Goal: Information Seeking & Learning: Learn about a topic

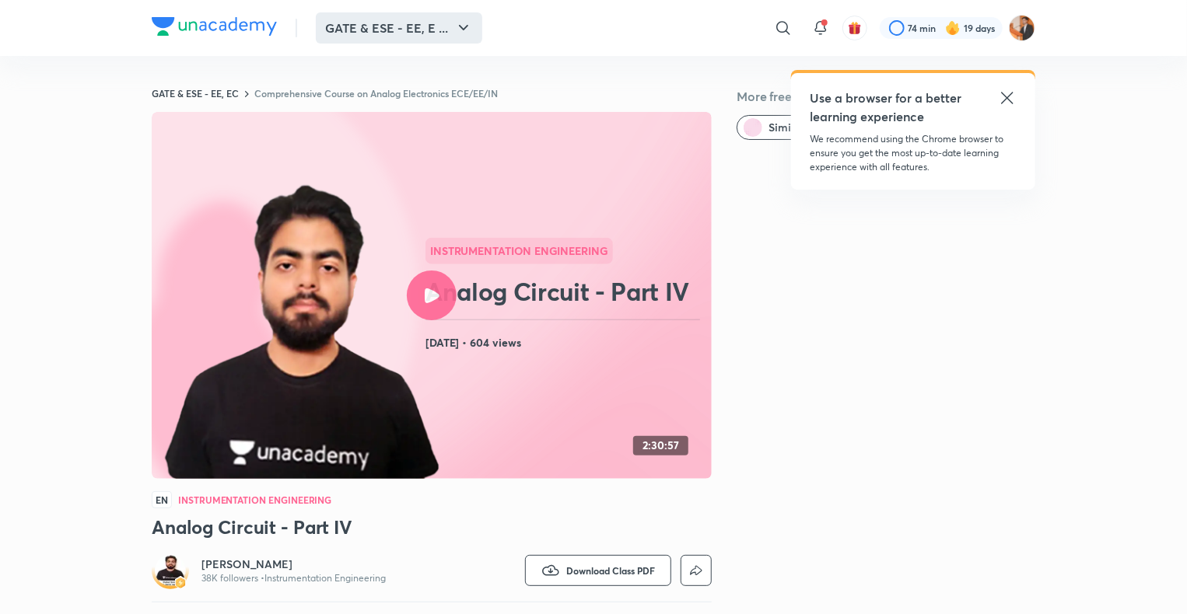
click at [428, 25] on button "GATE & ESE - EE, E ..." at bounding box center [399, 27] width 166 height 31
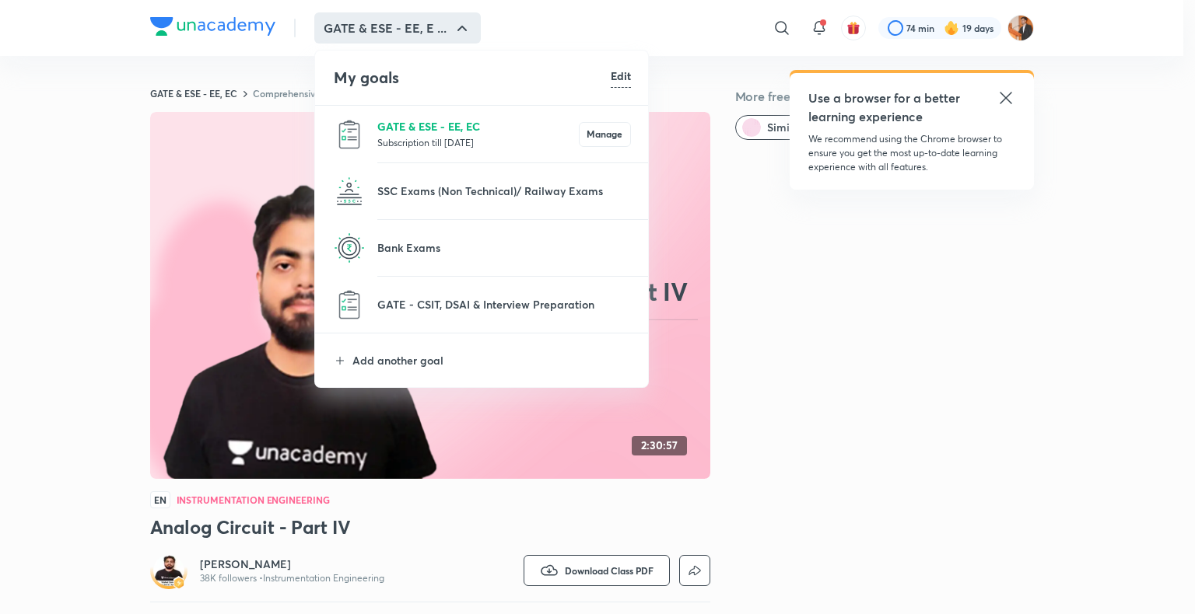
click at [447, 123] on p "GATE & ESE - EE, EC" at bounding box center [477, 126] width 201 height 16
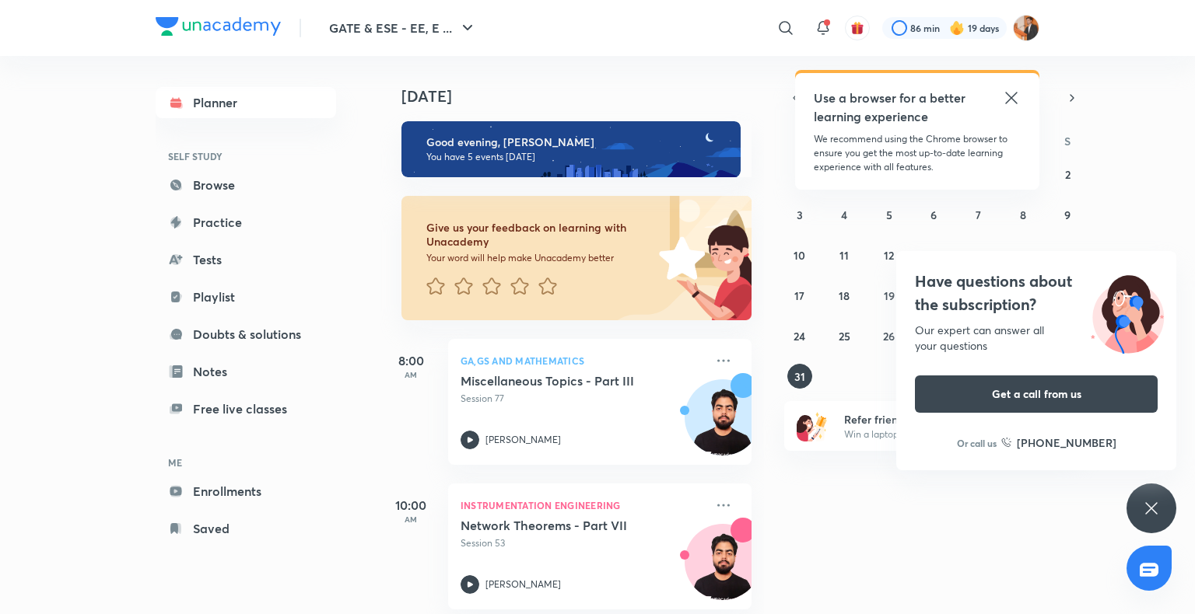
click at [1148, 511] on icon at bounding box center [1151, 508] width 19 height 19
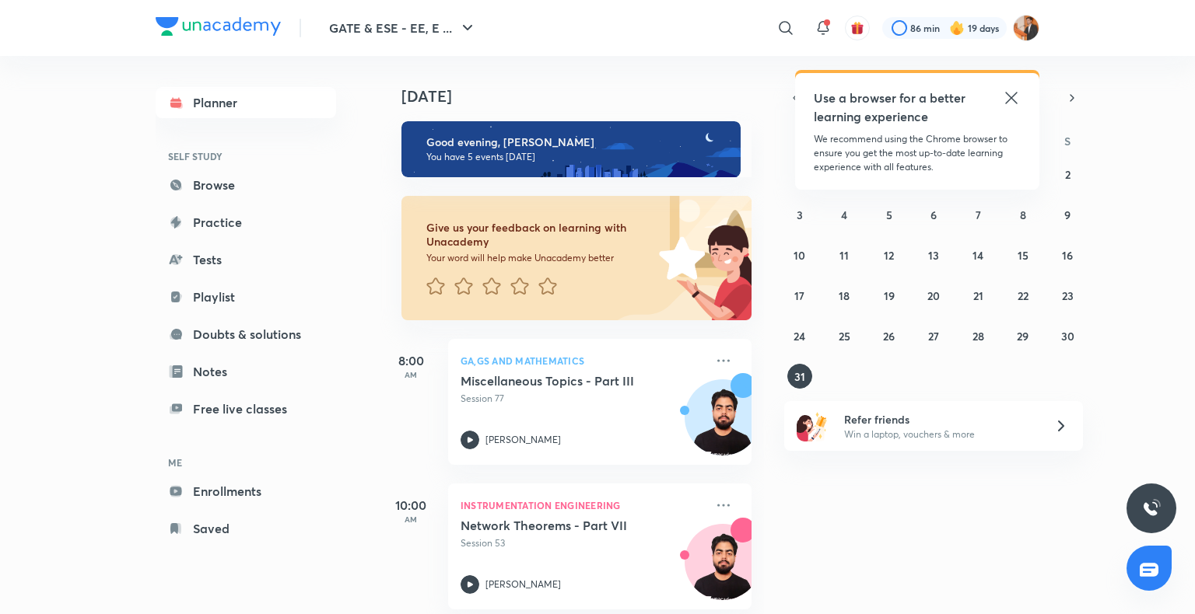
click at [1006, 101] on icon at bounding box center [1011, 98] width 19 height 19
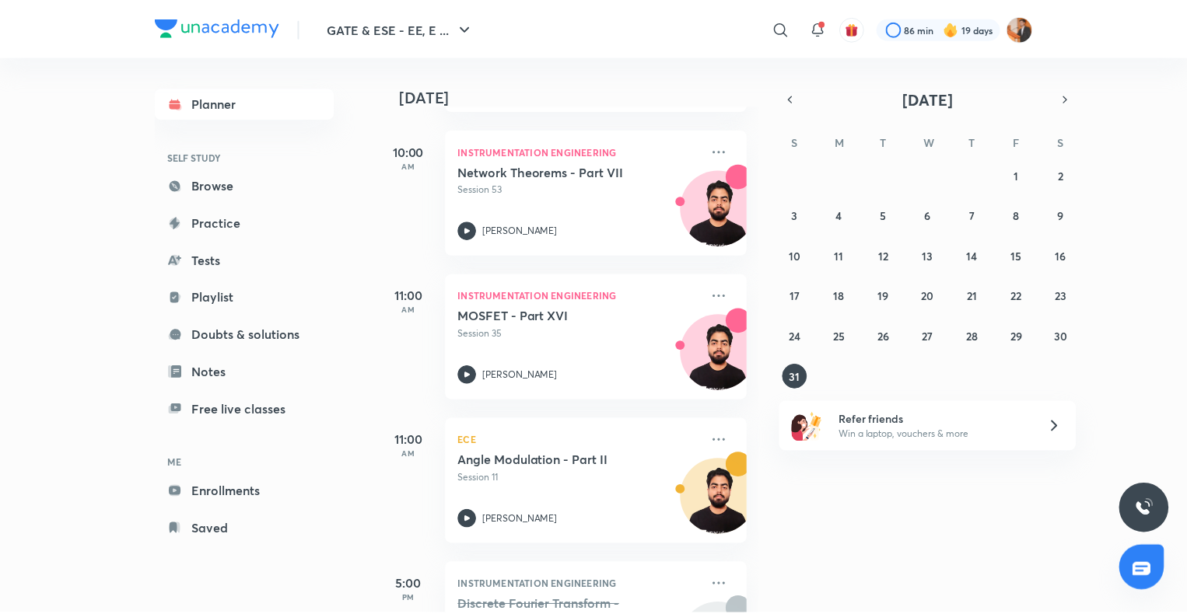
scroll to position [358, 0]
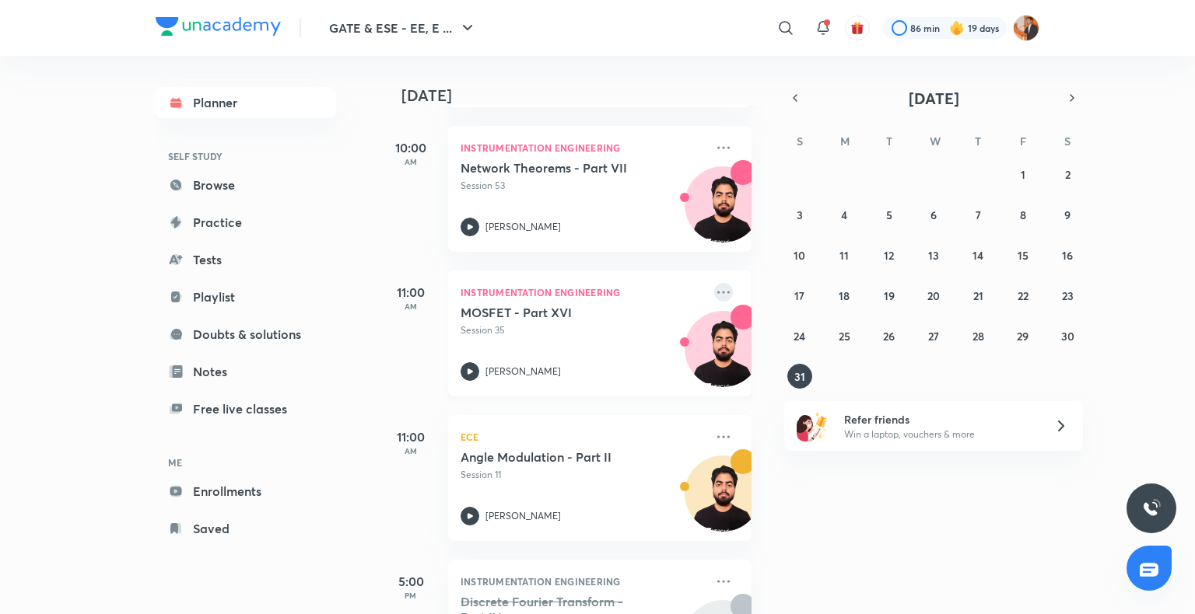
click at [719, 287] on icon at bounding box center [723, 292] width 19 height 19
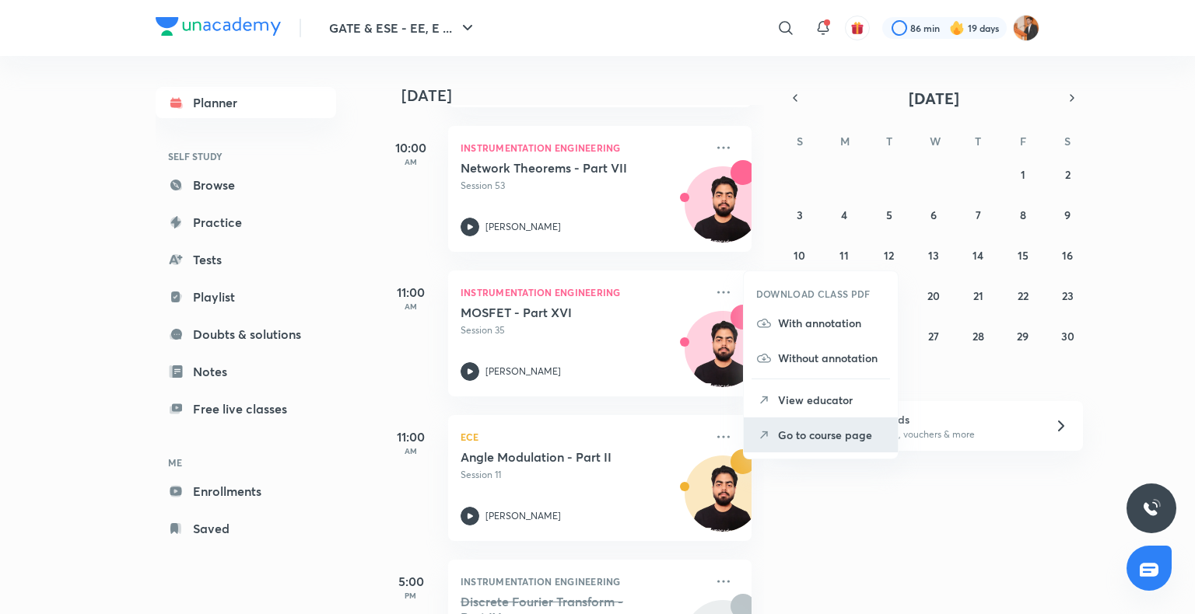
click at [846, 428] on p "Go to course page" at bounding box center [831, 435] width 107 height 16
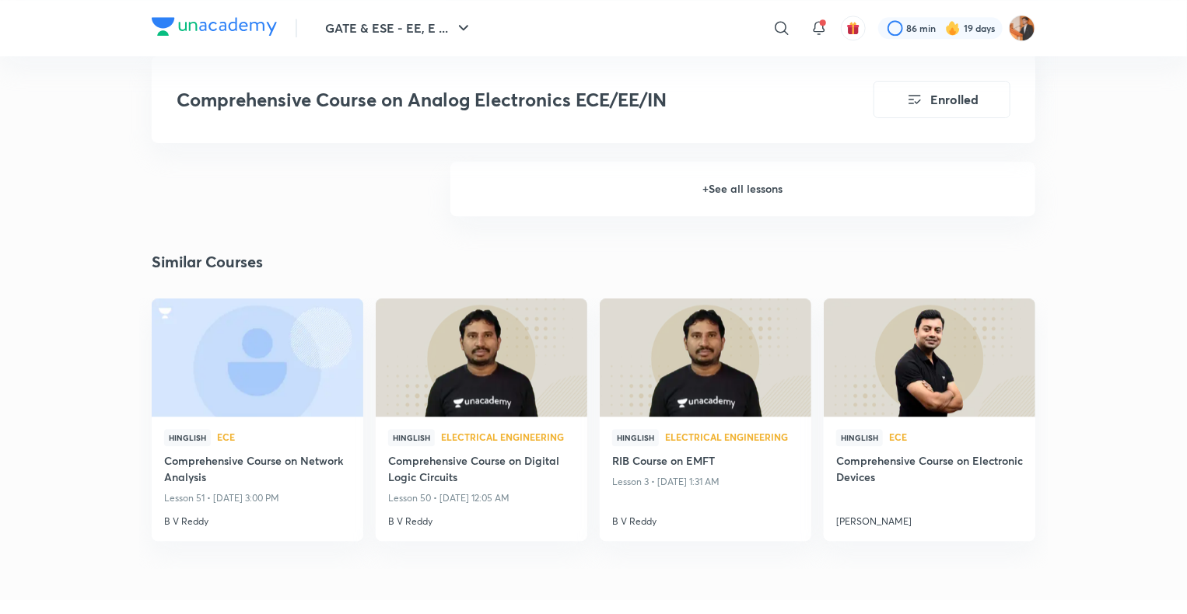
scroll to position [2053, 0]
click at [747, 191] on h6 "+ See all lessons" at bounding box center [742, 188] width 585 height 54
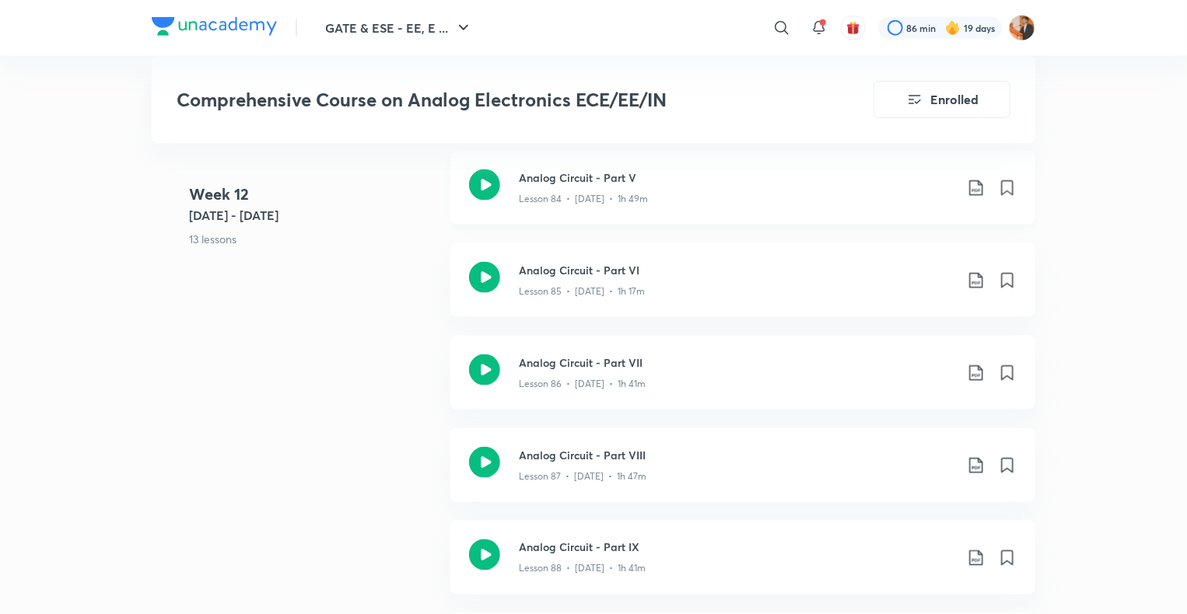
scroll to position [9899, 0]
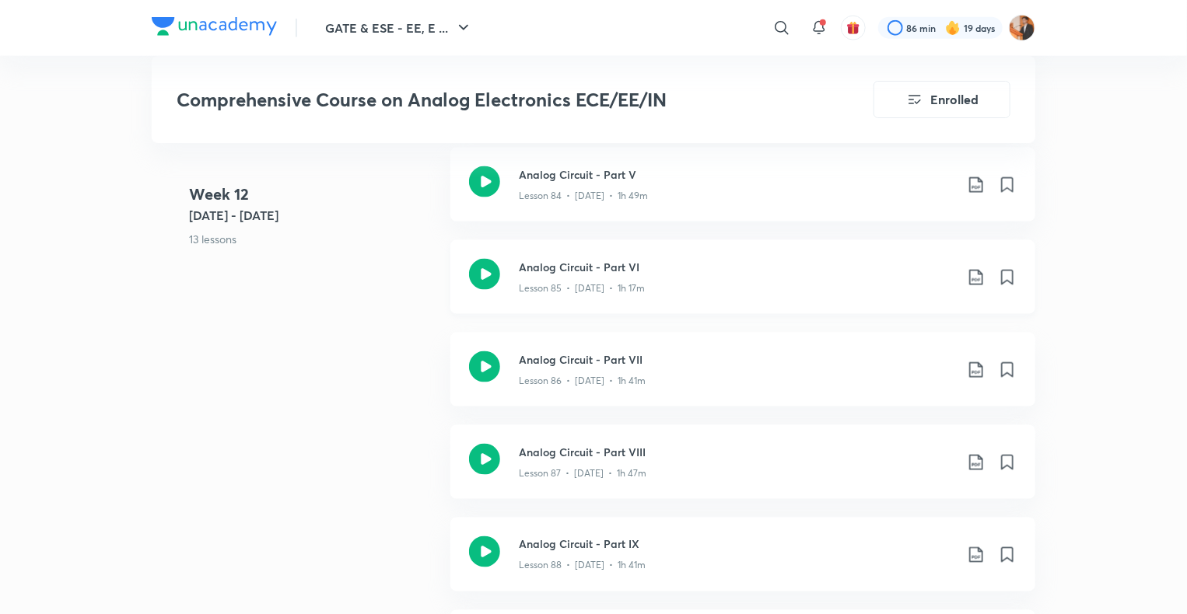
click at [730, 285] on div "Lesson 85 • [DATE] • 1h 17m" at bounding box center [737, 285] width 436 height 20
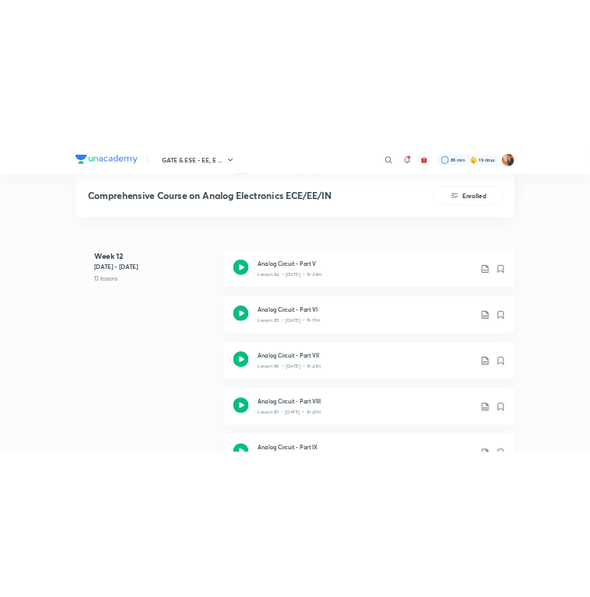
scroll to position [9834, 0]
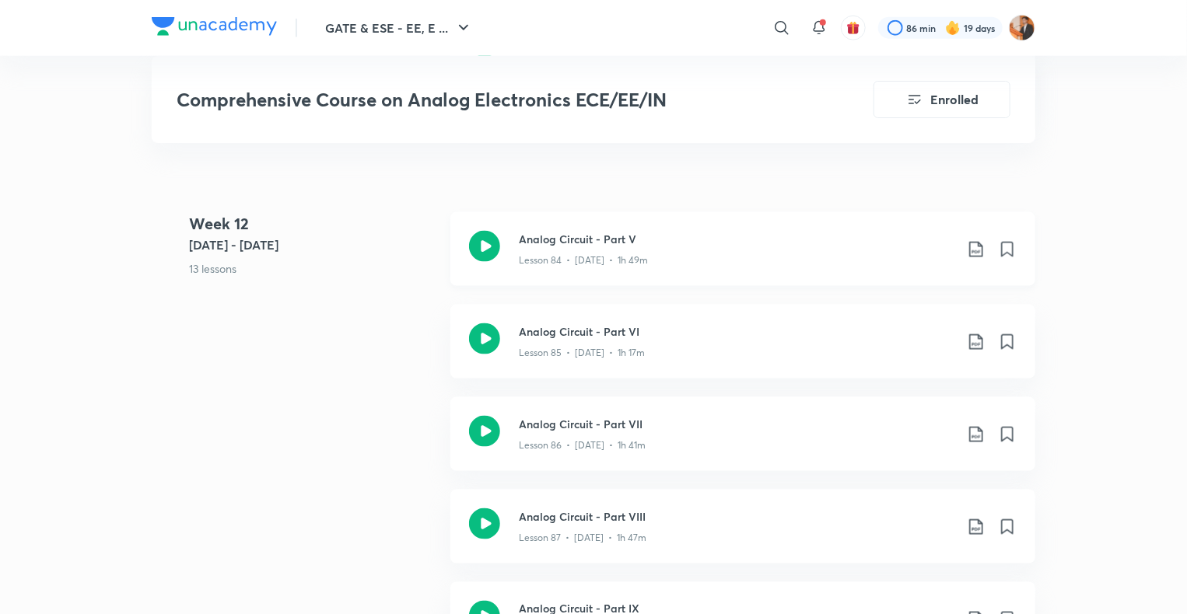
click at [694, 241] on h3 "Analog Circuit - Part V" at bounding box center [737, 239] width 436 height 16
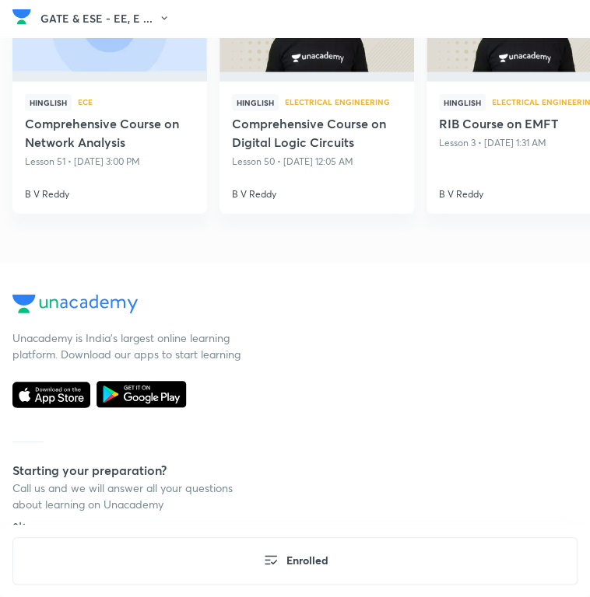
scroll to position [5851, 0]
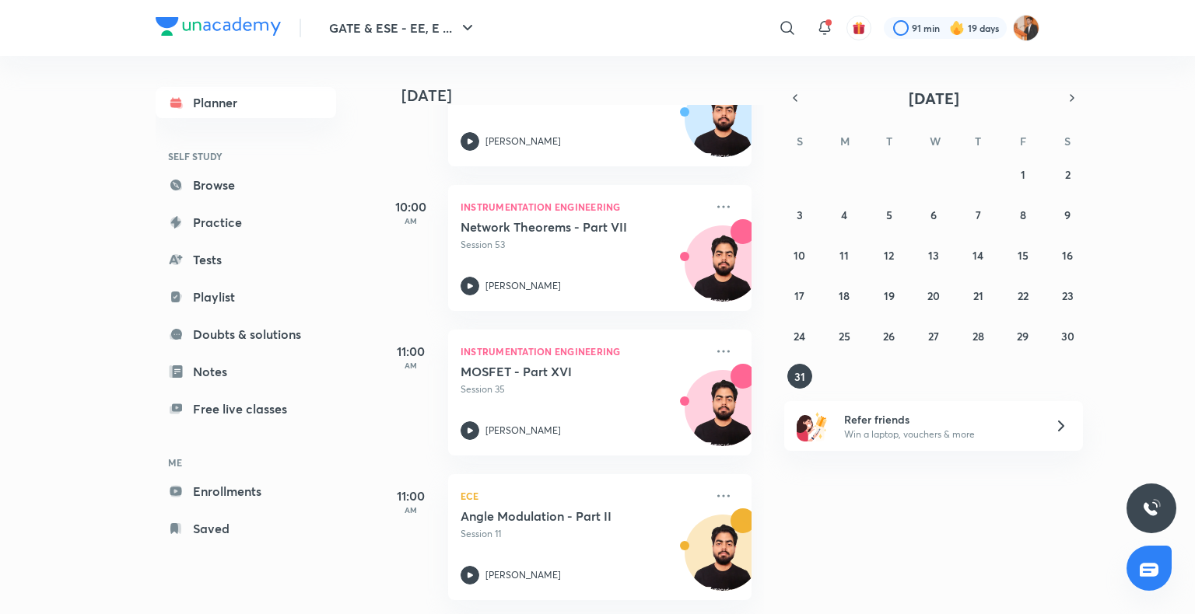
scroll to position [432, 0]
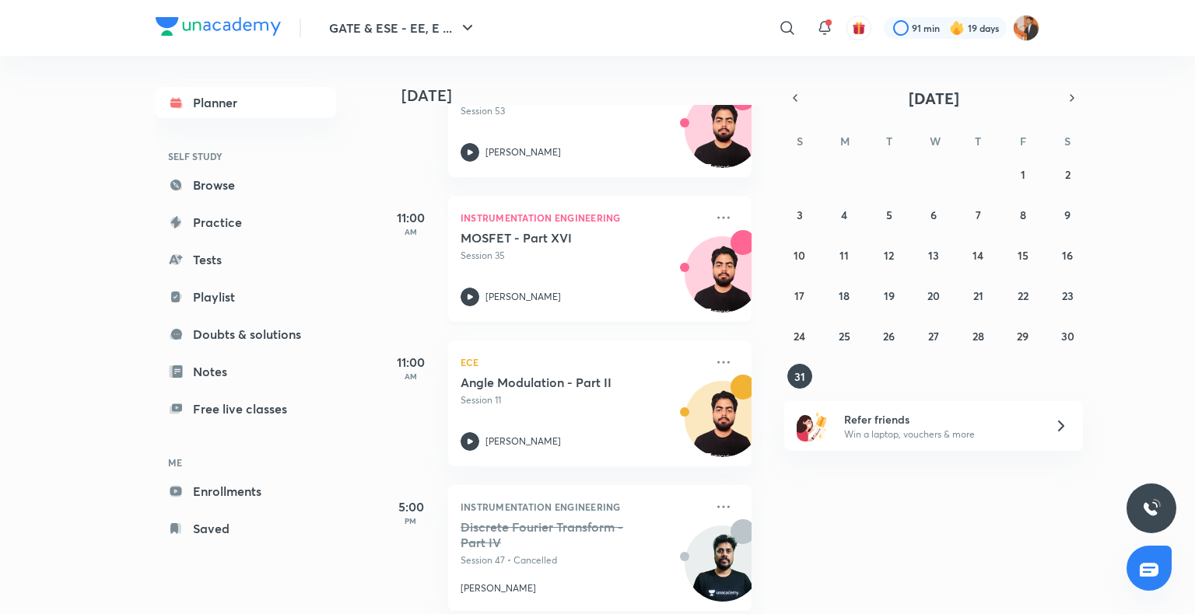
click at [714, 208] on icon at bounding box center [723, 217] width 19 height 19
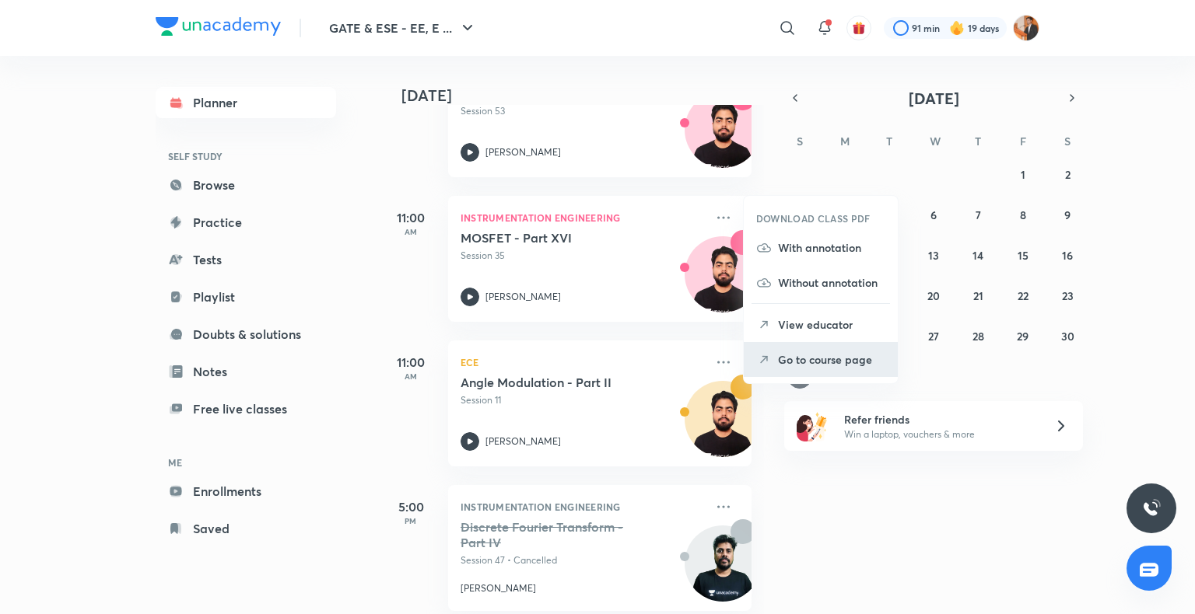
click at [807, 350] on li "Go to course page" at bounding box center [821, 359] width 154 height 35
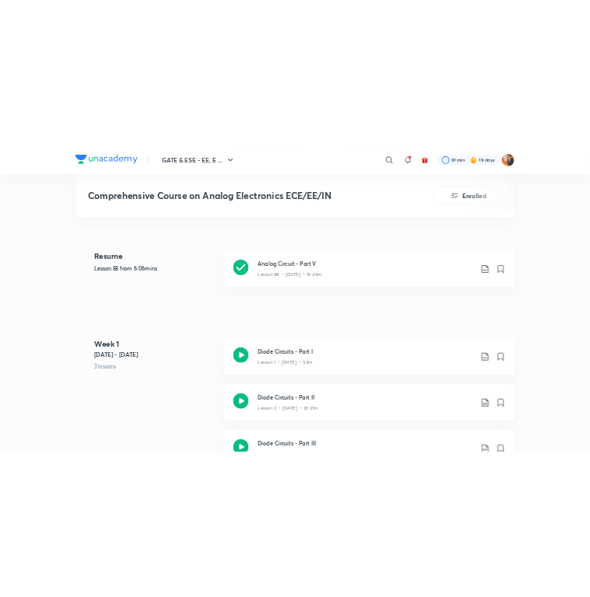
scroll to position [700, 0]
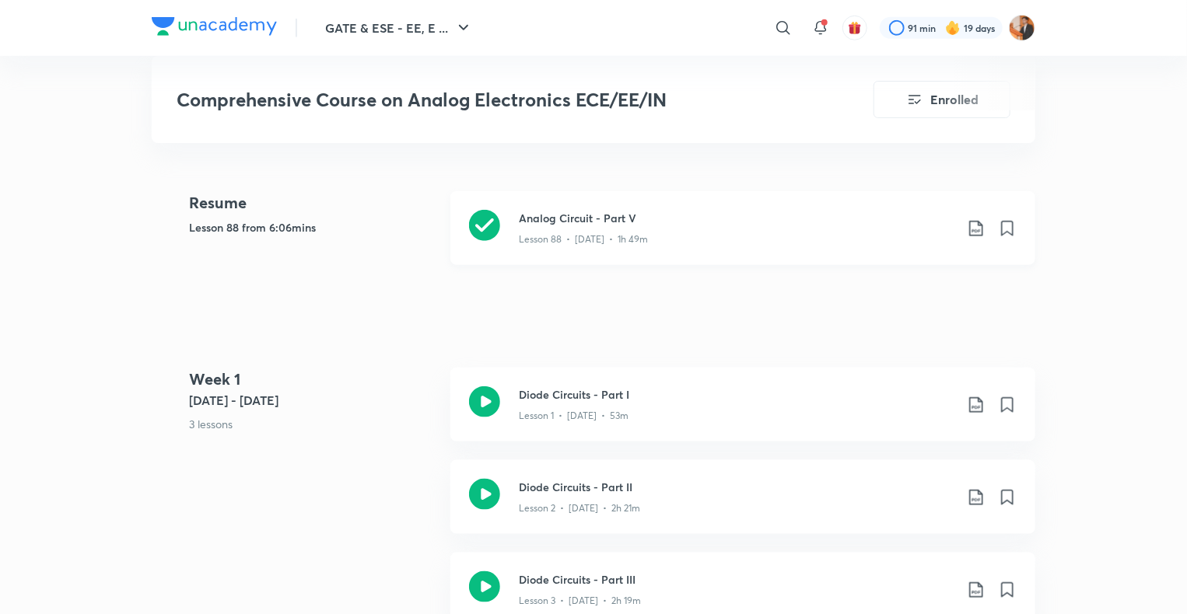
click at [717, 240] on div "Lesson 88 • [DATE] • 1h 49m" at bounding box center [737, 236] width 436 height 20
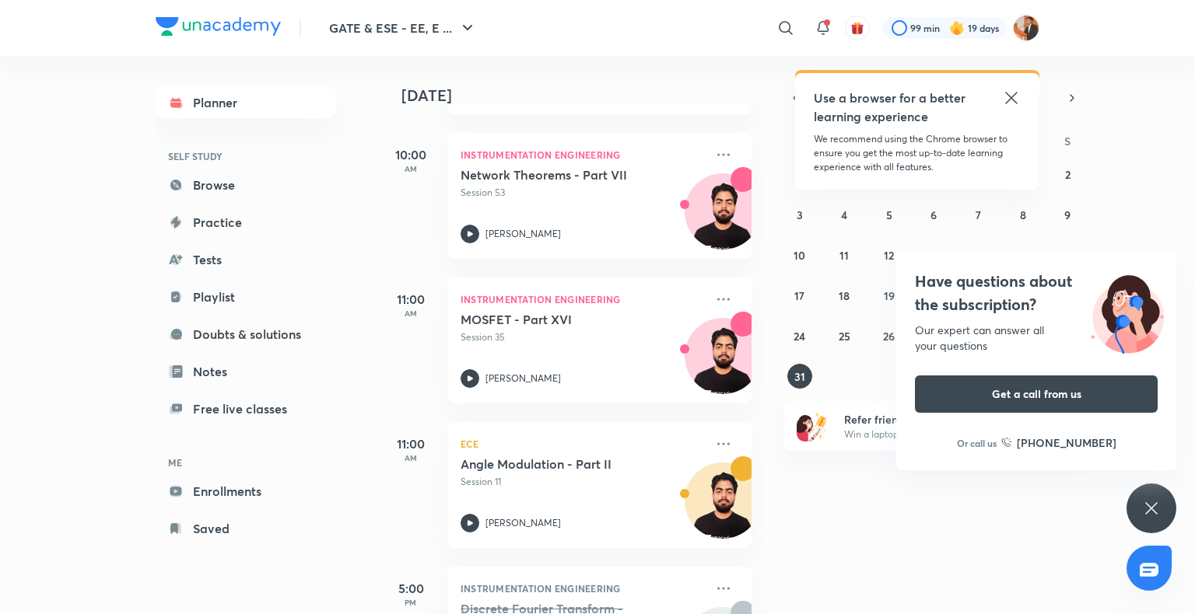
scroll to position [358, 0]
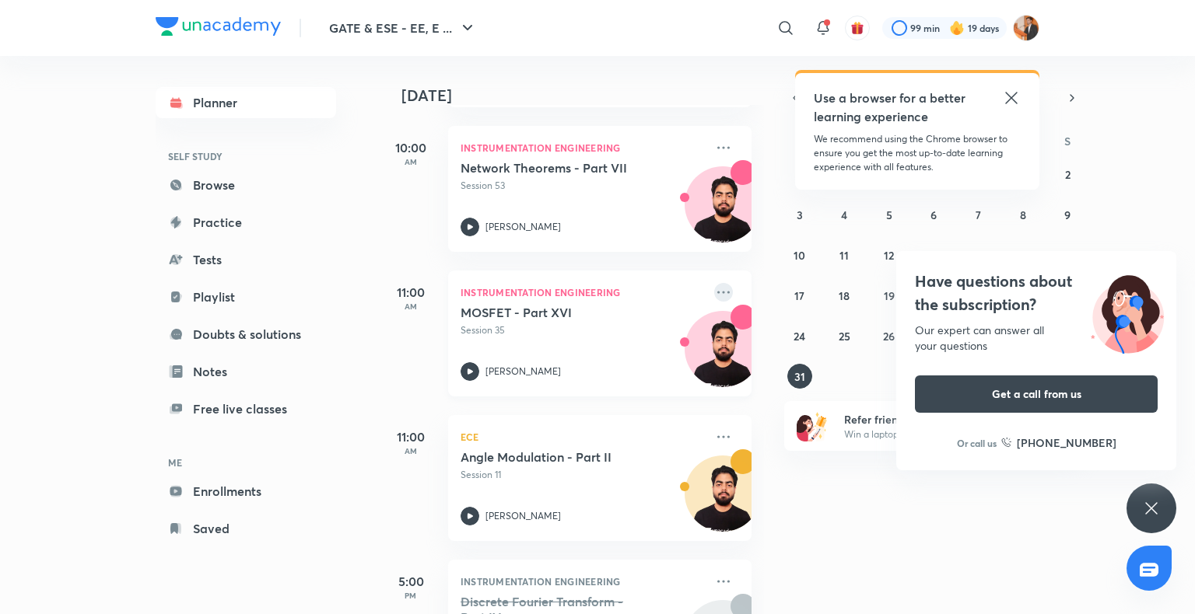
click at [589, 292] on icon at bounding box center [723, 292] width 12 height 2
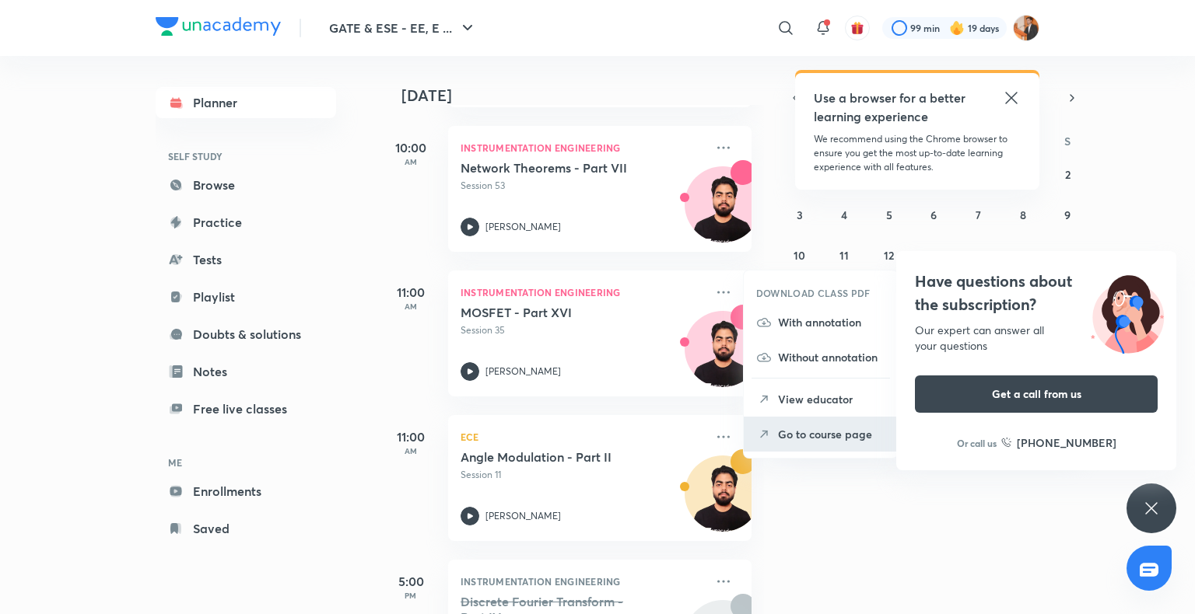
click at [589, 428] on li "Go to course page" at bounding box center [821, 434] width 154 height 35
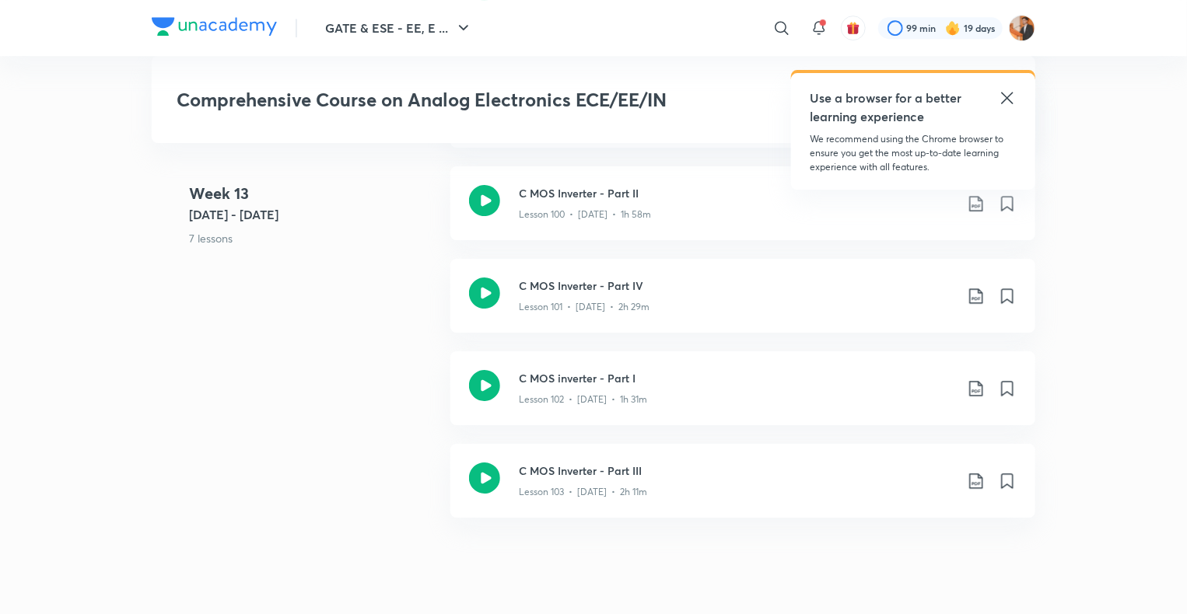
scroll to position [11443, 0]
click at [589, 91] on icon at bounding box center [1007, 98] width 19 height 19
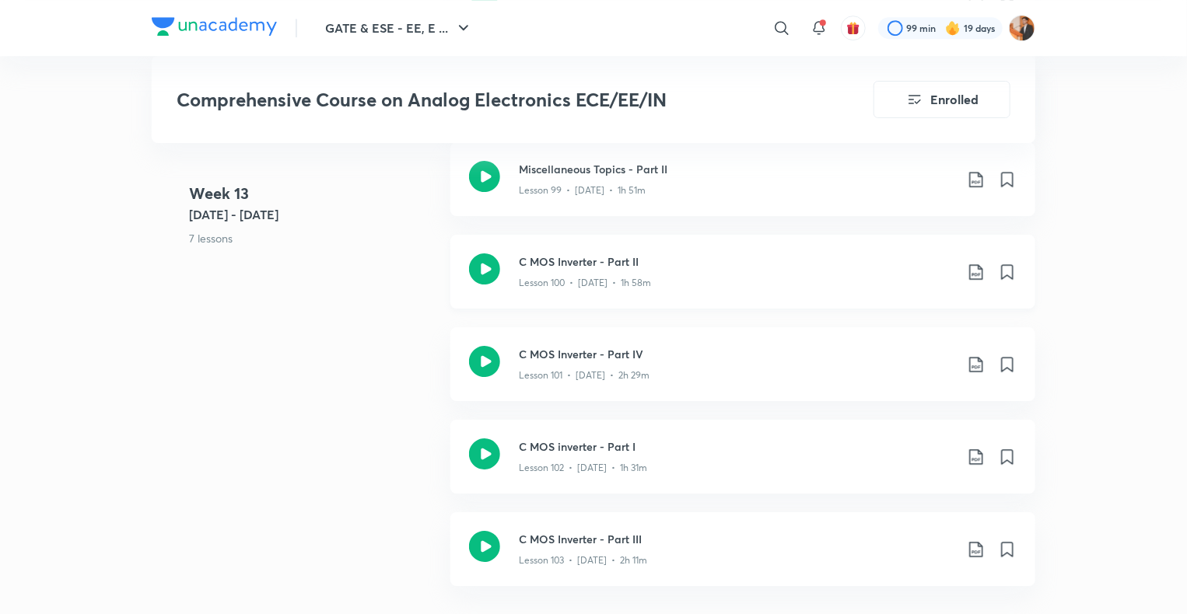
scroll to position [11381, 0]
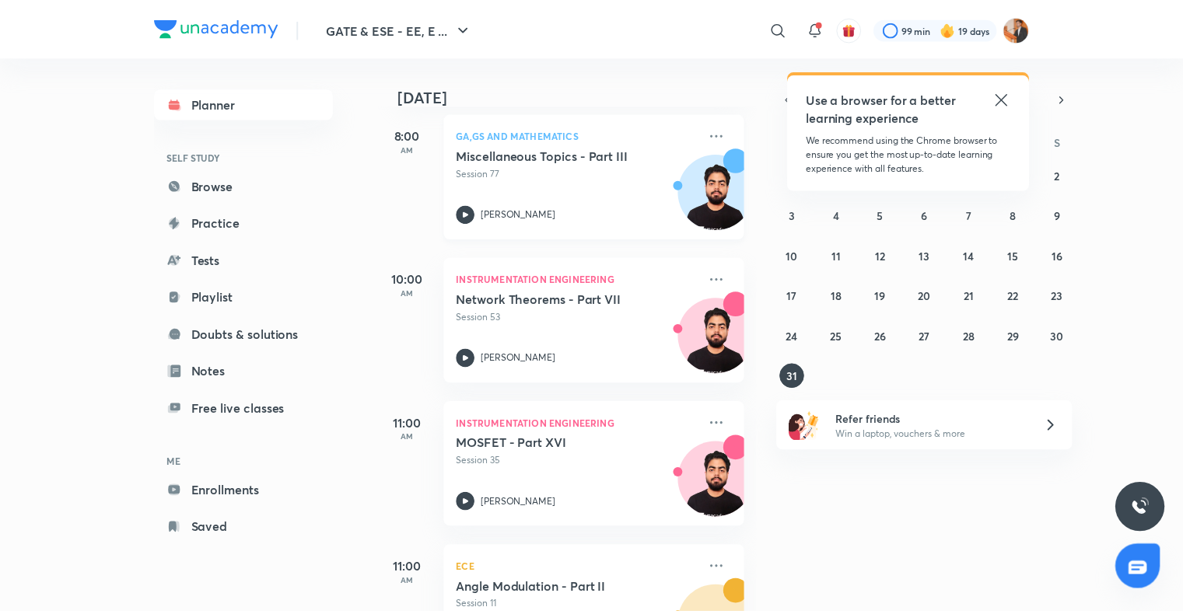
scroll to position [227, 0]
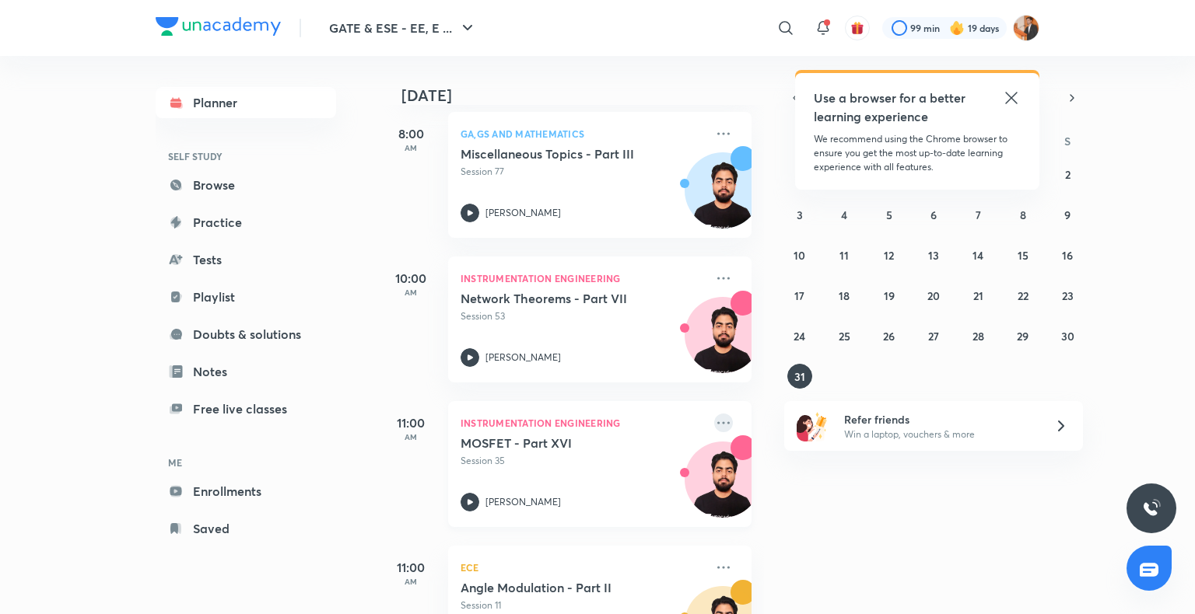
click at [714, 416] on icon at bounding box center [723, 423] width 19 height 19
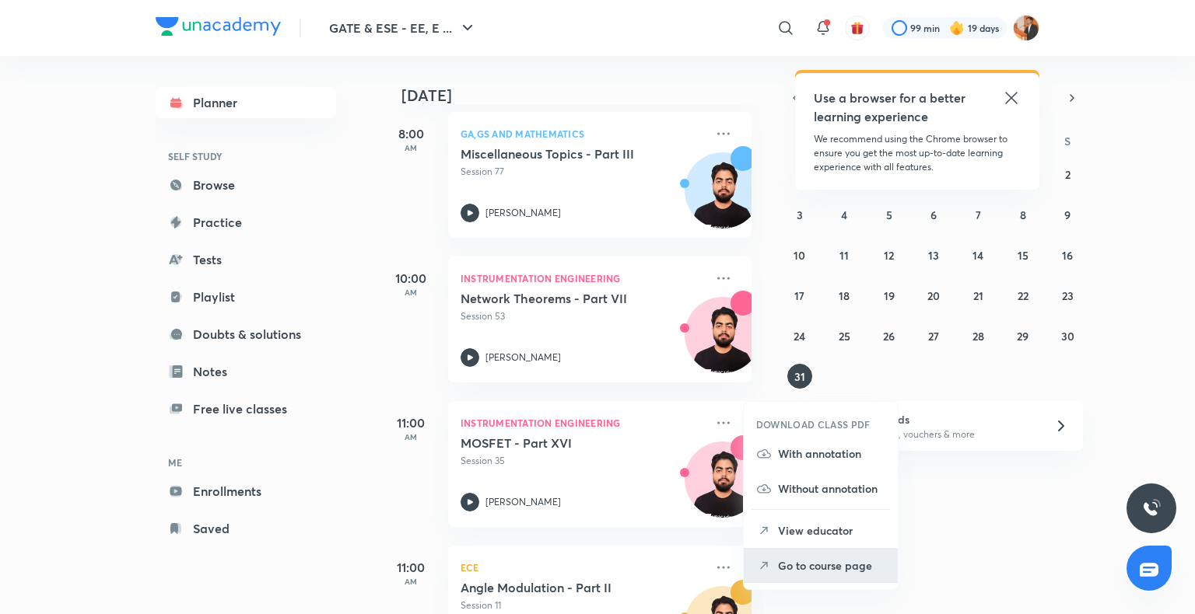
click at [782, 554] on li "Go to course page" at bounding box center [821, 565] width 154 height 35
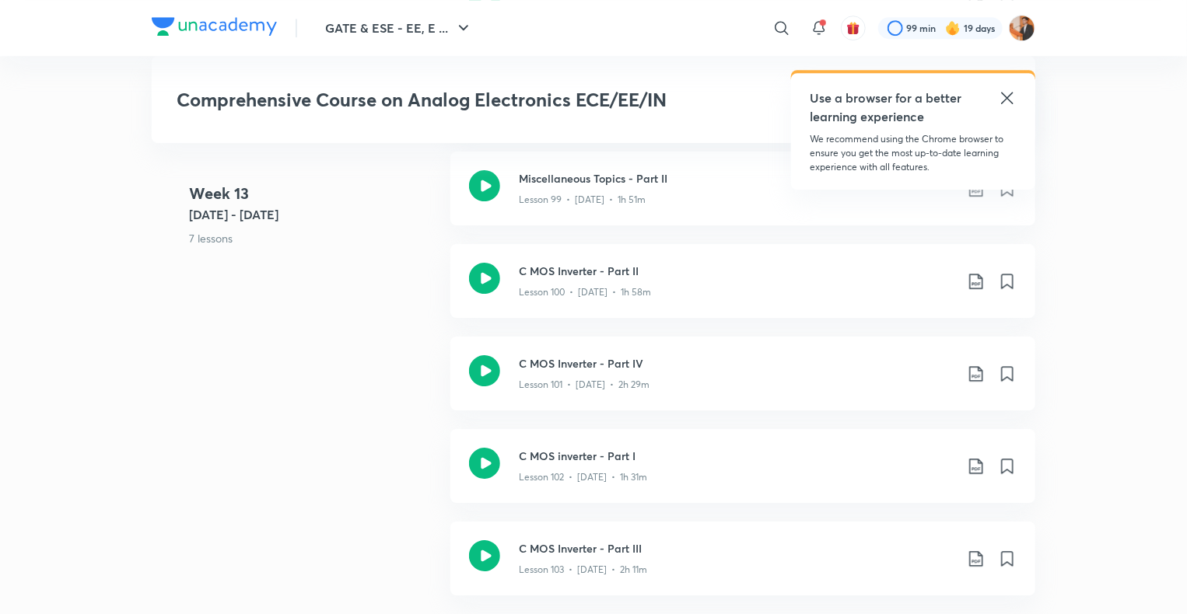
scroll to position [11366, 0]
click at [1003, 100] on icon at bounding box center [1007, 98] width 19 height 19
